Goal: Task Accomplishment & Management: Use online tool/utility

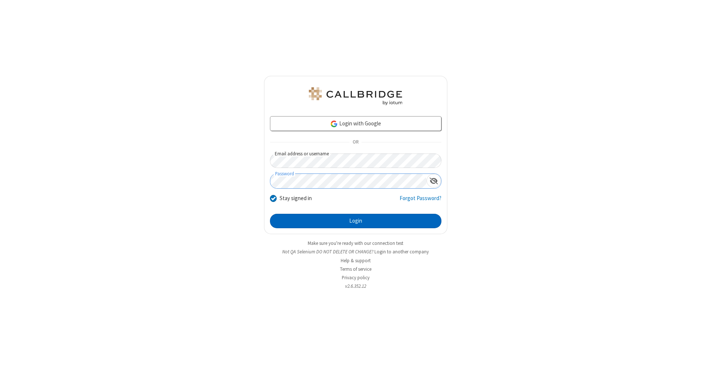
click at [356, 221] on button "Login" at bounding box center [355, 221] width 171 height 15
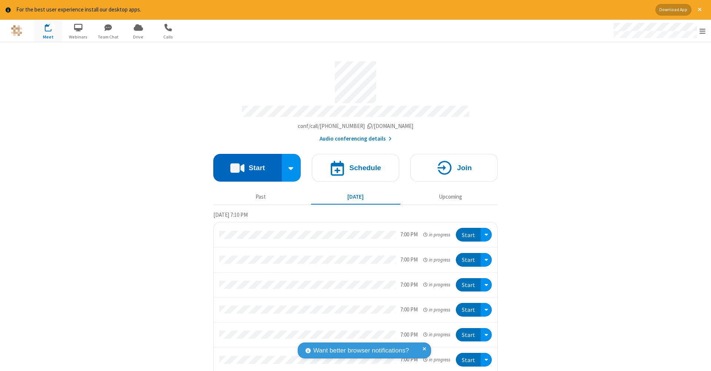
click at [244, 164] on button "Start" at bounding box center [247, 168] width 69 height 28
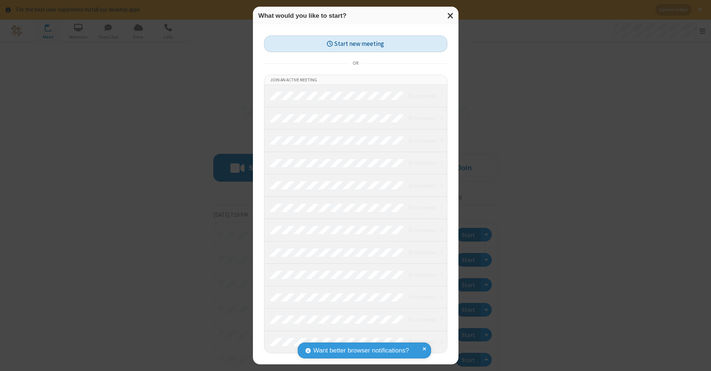
click at [356, 44] on button "Start new meeting" at bounding box center [355, 44] width 183 height 17
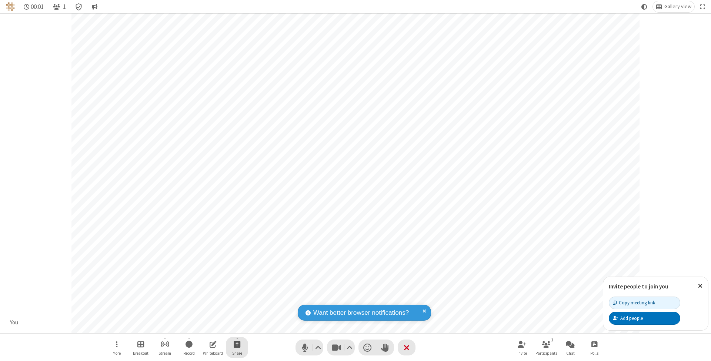
click at [237, 344] on span "Start sharing" at bounding box center [237, 344] width 7 height 9
click at [207, 327] on span "Share my screen" at bounding box center [207, 327] width 9 height 6
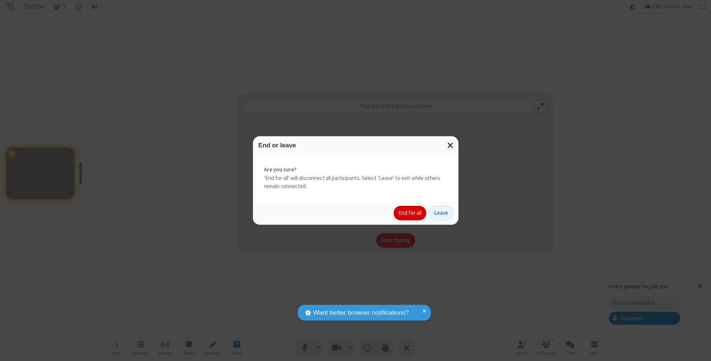
click at [410, 213] on button "End for all" at bounding box center [410, 213] width 33 height 15
